Goal: Task Accomplishment & Management: Manage account settings

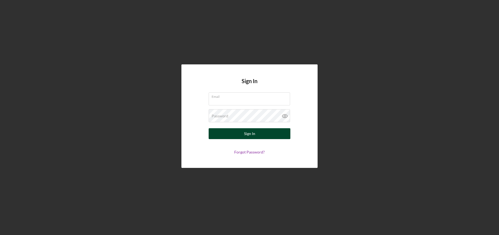
type input "[PERSON_NAME][EMAIL_ADDRESS][DOMAIN_NAME]"
click at [243, 134] on button "Sign In" at bounding box center [250, 133] width 82 height 11
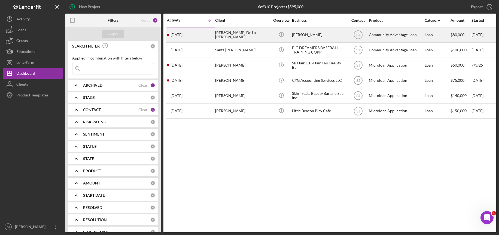
click at [219, 35] on div "[PERSON_NAME] De La [PERSON_NAME]" at bounding box center [242, 35] width 54 height 14
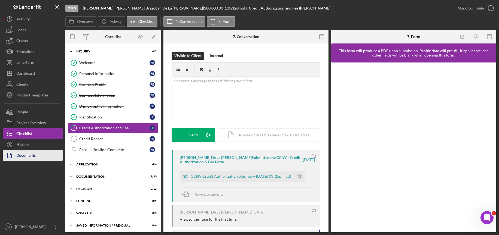
click at [23, 155] on div "Documents" at bounding box center [25, 156] width 19 height 12
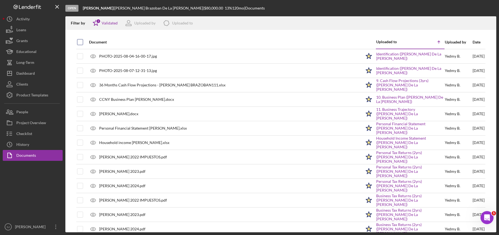
click at [79, 41] on input "checkbox" at bounding box center [79, 41] width 5 height 5
checkbox input "true"
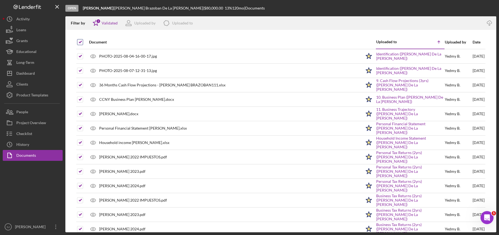
checkbox input "true"
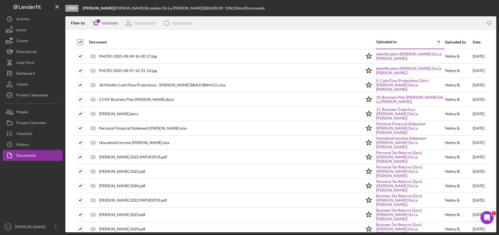
checkbox input "true"
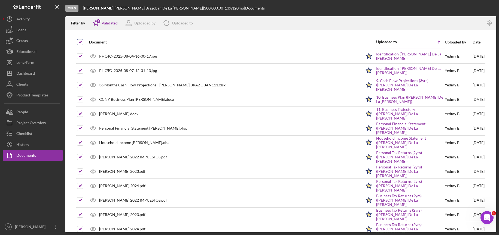
checkbox input "true"
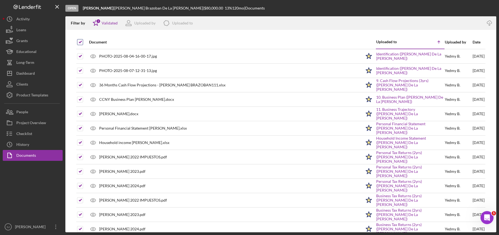
checkbox input "true"
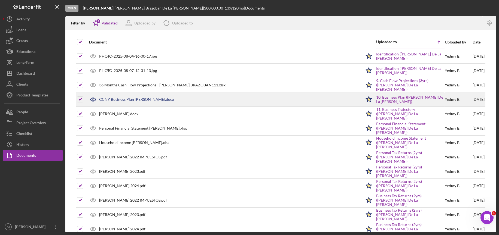
scroll to position [154, 0]
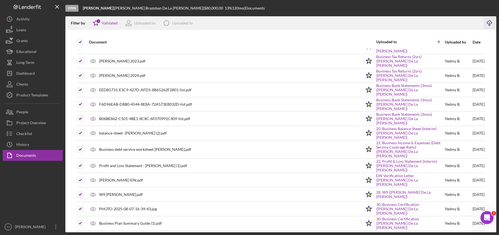
click at [488, 24] on icon "button" at bounding box center [489, 22] width 5 height 3
